Goal: Task Accomplishment & Management: Manage account settings

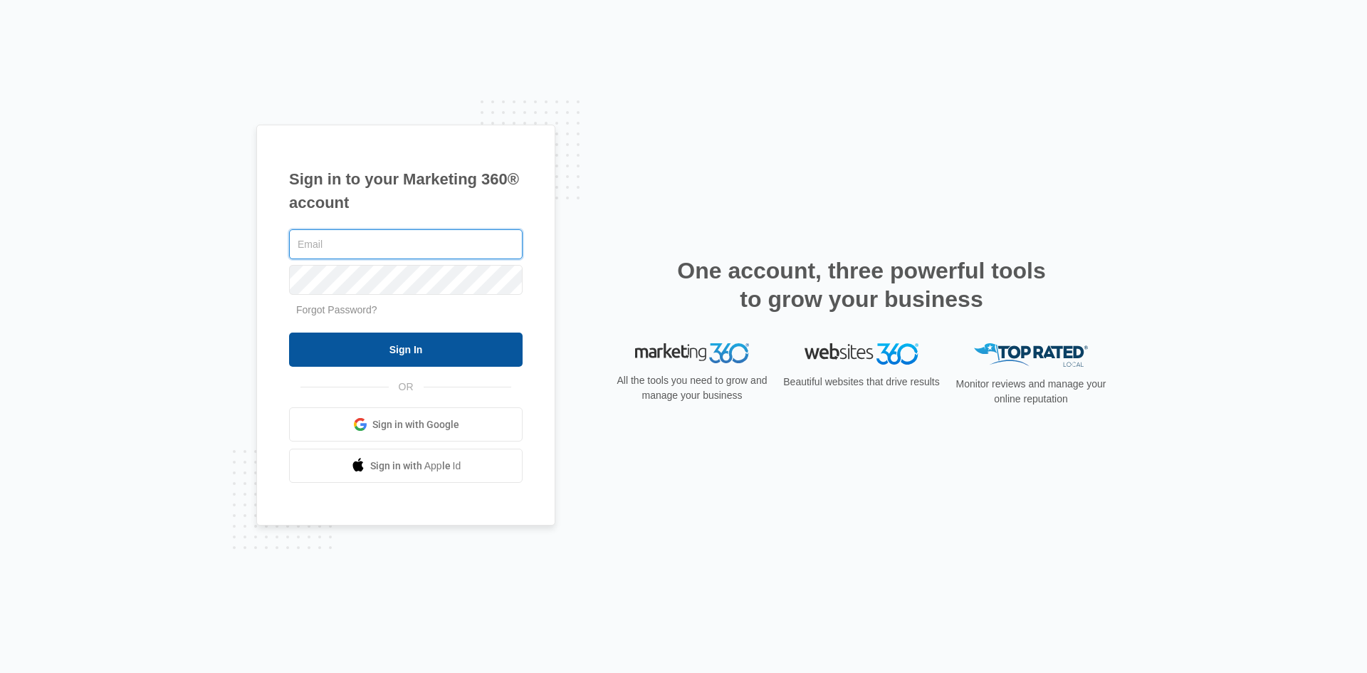
type input "[EMAIL_ADDRESS][DOMAIN_NAME]"
click at [454, 357] on input "Sign In" at bounding box center [406, 349] width 234 height 34
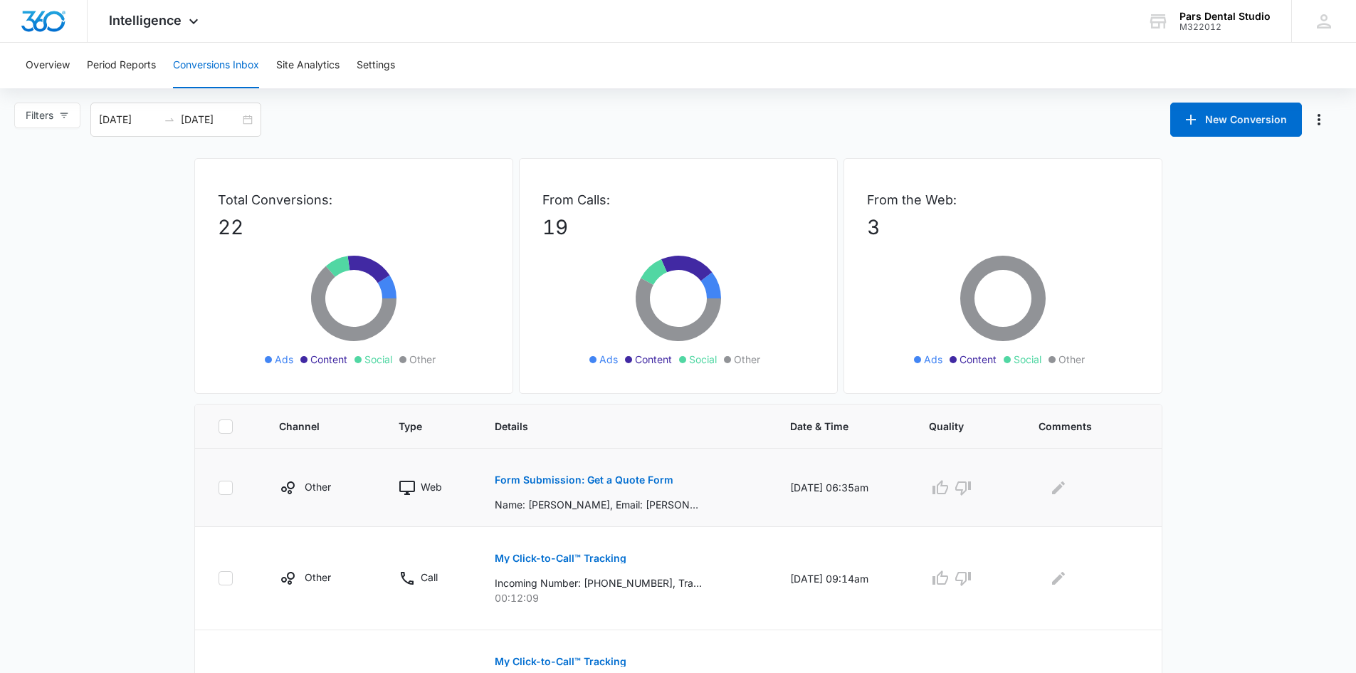
click at [575, 477] on p "Form Submission: Get a Quote Form" at bounding box center [584, 480] width 179 height 10
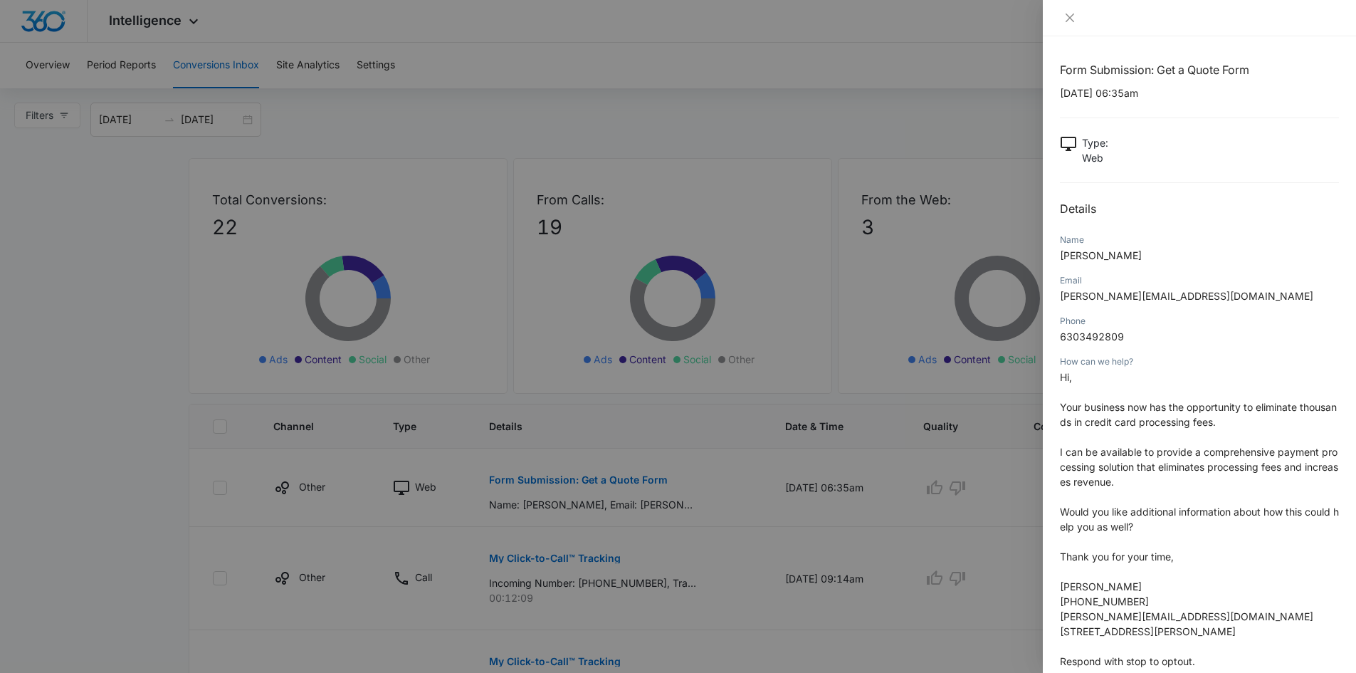
click at [73, 531] on div at bounding box center [678, 336] width 1356 height 673
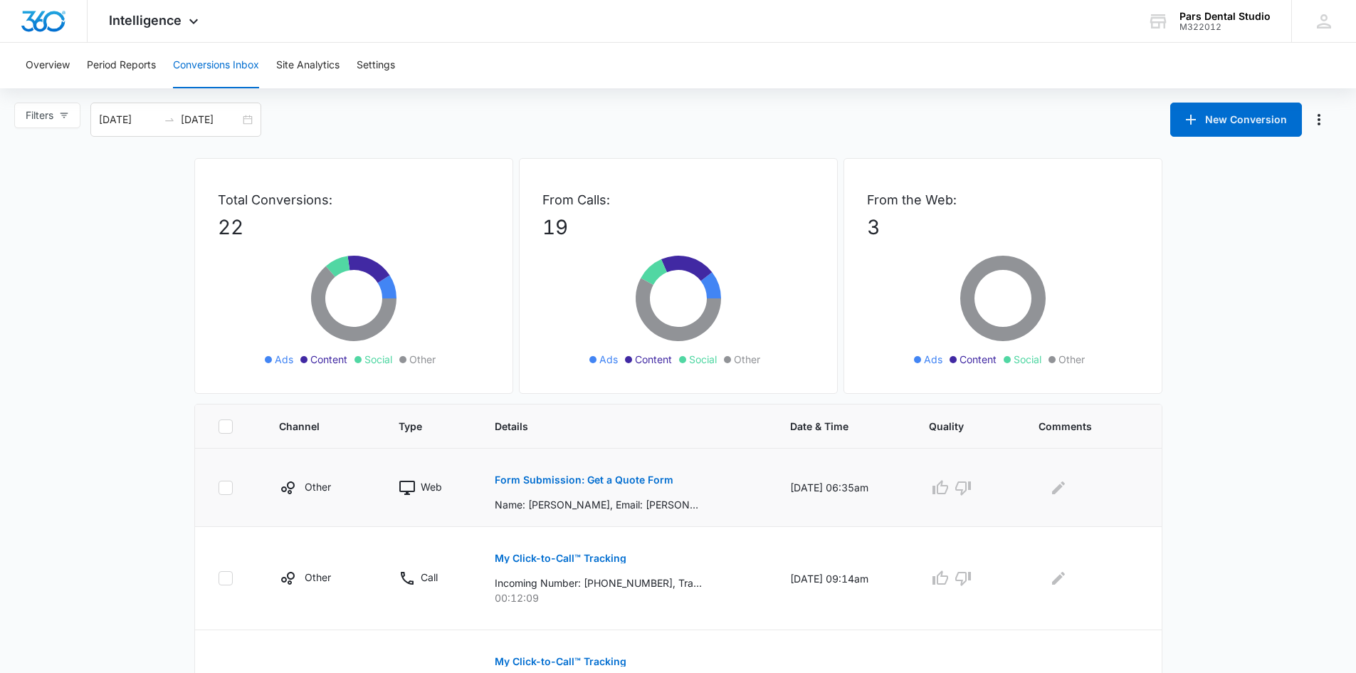
click at [222, 489] on icon at bounding box center [225, 487] width 13 height 13
click at [219, 488] on input "checkbox" at bounding box center [218, 487] width 1 height 1
click at [229, 483] on icon at bounding box center [225, 487] width 13 height 13
click at [219, 487] on input "checkbox" at bounding box center [218, 487] width 1 height 1
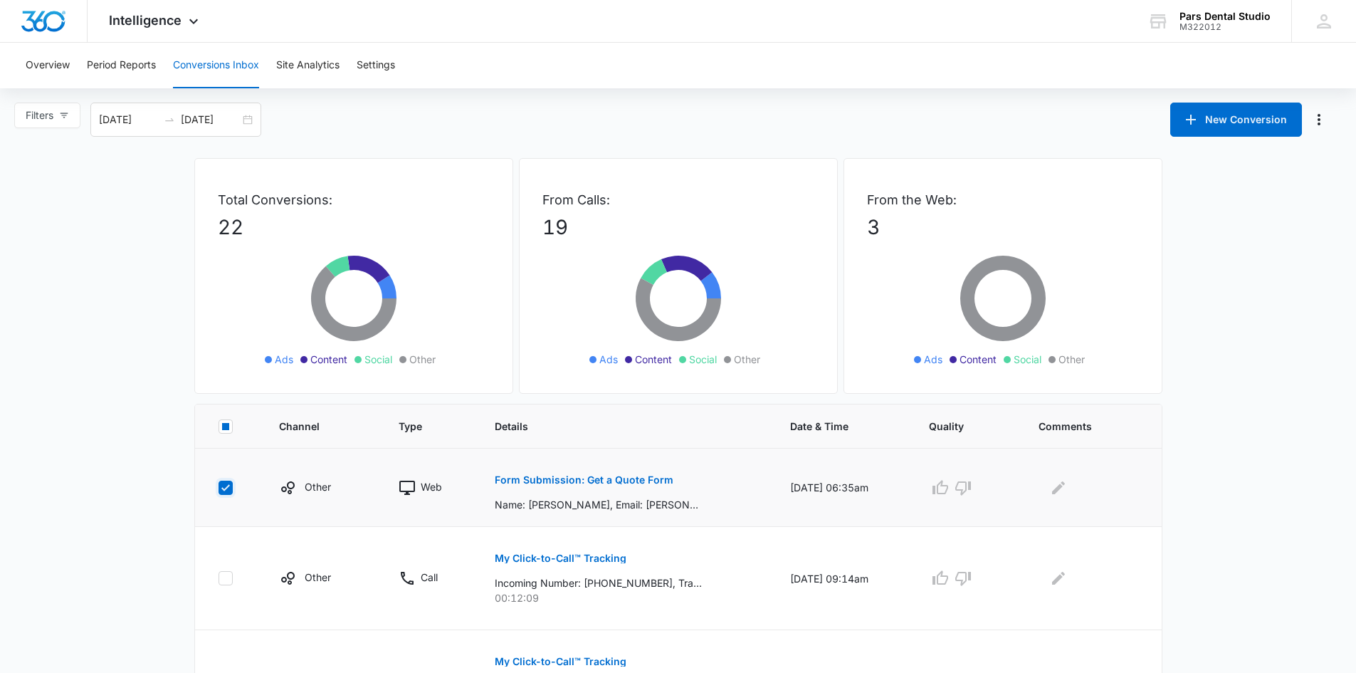
checkbox input "false"
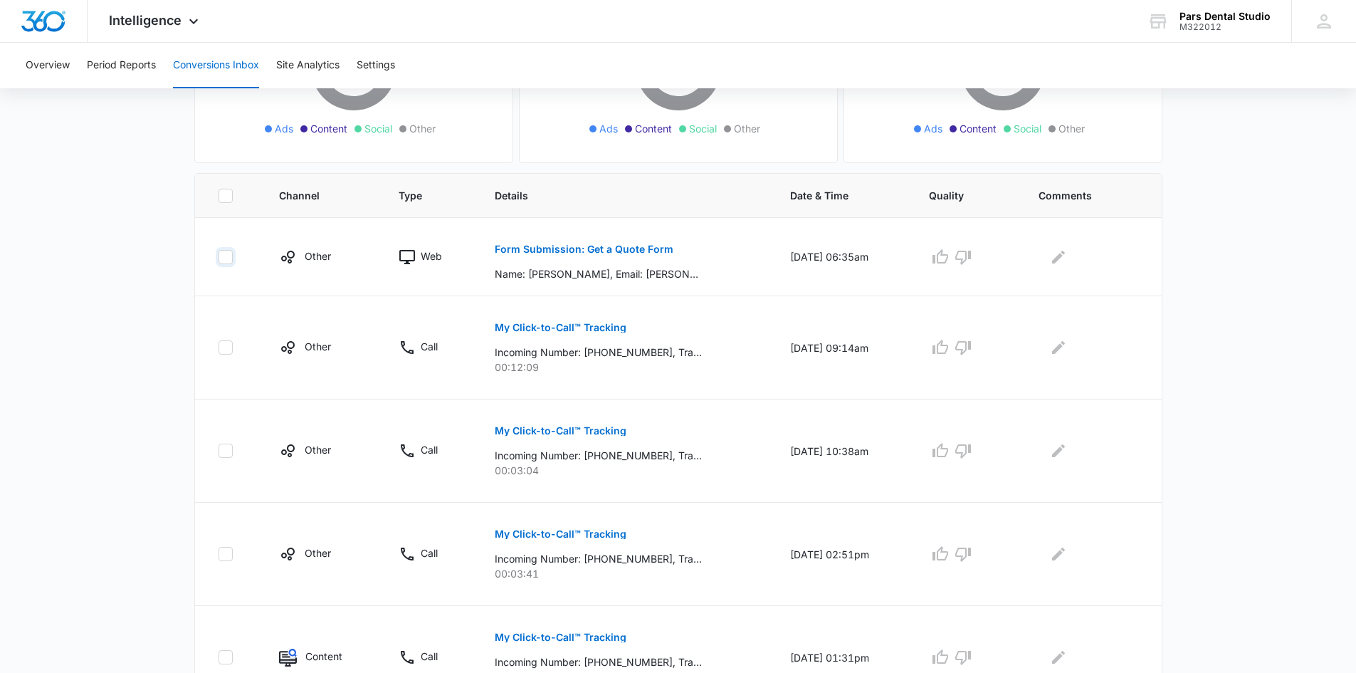
scroll to position [237, 0]
